Goal: Find specific page/section: Find specific page/section

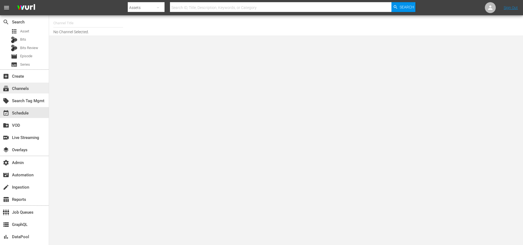
click at [27, 86] on div "subscriptions Channels" at bounding box center [15, 87] width 30 height 5
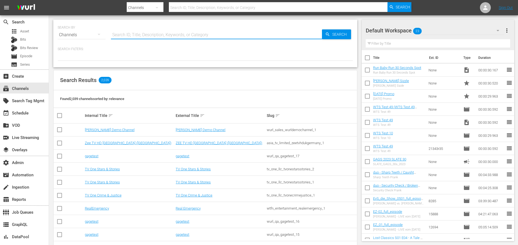
click at [143, 34] on input "text" at bounding box center [216, 34] width 211 height 13
type input "flipping"
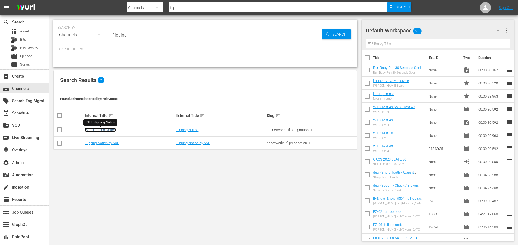
click at [113, 130] on link "INTL Flipping Nation" at bounding box center [100, 130] width 31 height 4
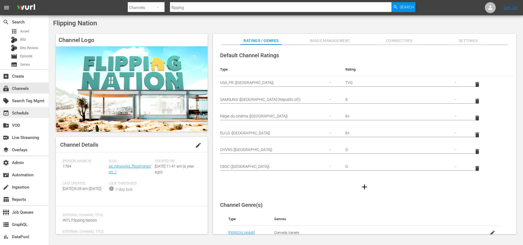
click at [10, 117] on div "event_available Schedule" at bounding box center [24, 112] width 49 height 11
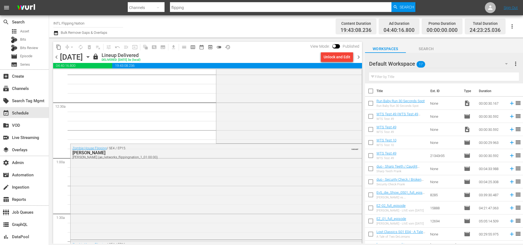
scroll to position [23, 0]
click at [157, 161] on div "Zombie House Flipping / SE4 / EP15: [PERSON_NAME] (ae_networks_flippingnation_1…" at bounding box center [215, 190] width 291 height 94
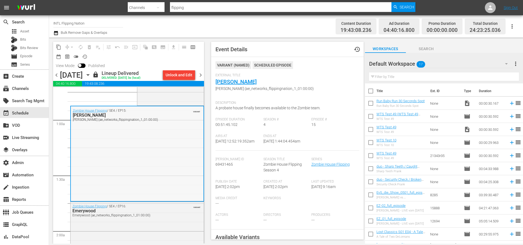
scroll to position [77, 0]
click at [226, 84] on link "[PERSON_NAME]" at bounding box center [235, 81] width 41 height 7
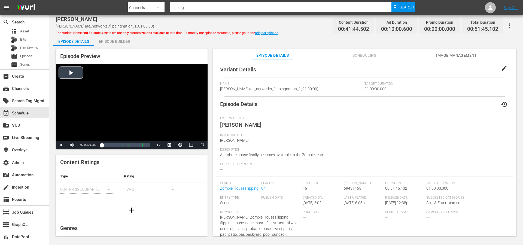
click at [70, 70] on div "Video Player" at bounding box center [132, 102] width 152 height 77
drag, startPoint x: 83, startPoint y: 145, endPoint x: 79, endPoint y: 145, distance: 3.3
click at [79, 145] on div "10%" at bounding box center [84, 145] width 11 height 1
